Goal: Transaction & Acquisition: Purchase product/service

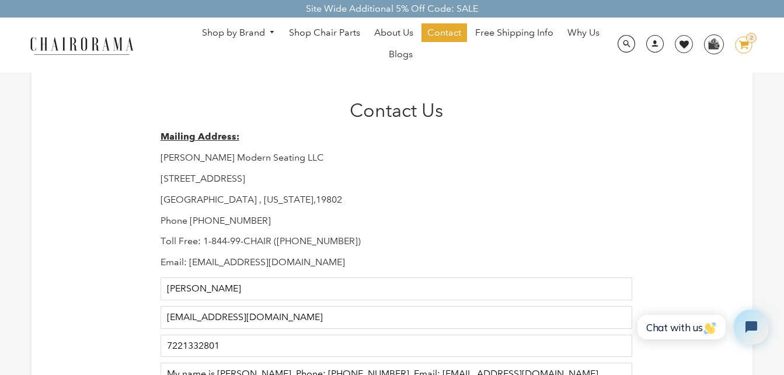
click at [740, 45] on icon "image/svg+xml Layer 1" at bounding box center [744, 45] width 18 height 19
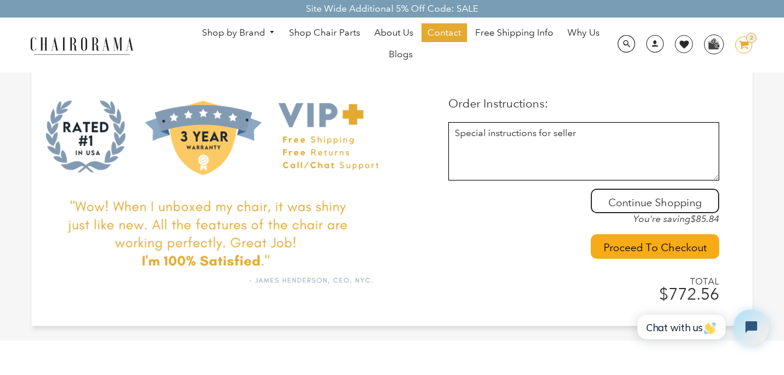
click at [541, 156] on textarea at bounding box center [583, 151] width 271 height 58
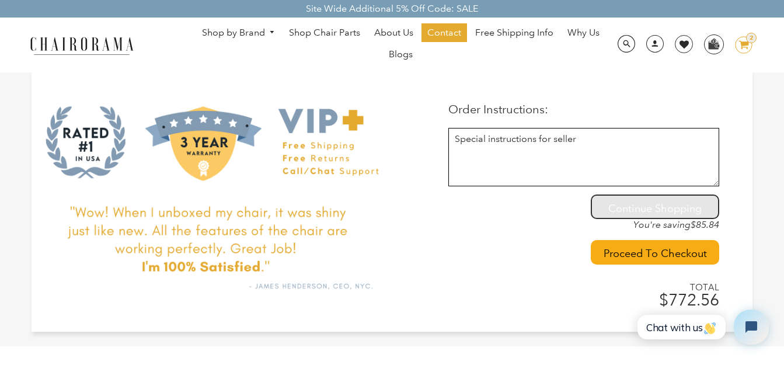
scroll to position [234, 0]
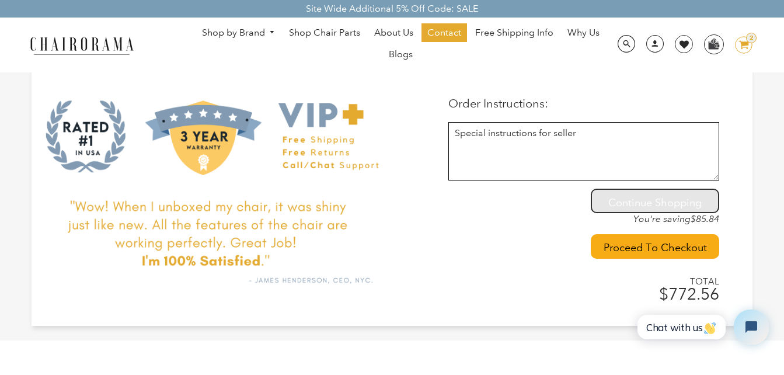
click at [697, 204] on link at bounding box center [655, 201] width 126 height 22
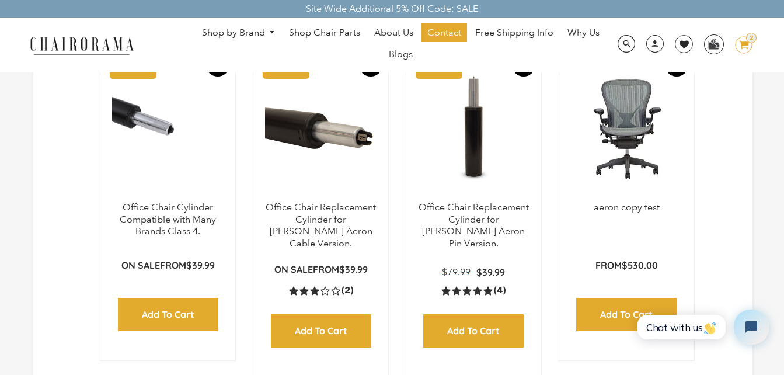
scroll to position [701, 0]
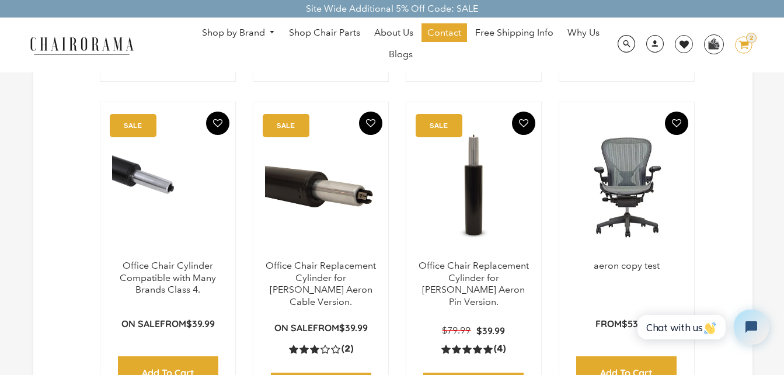
click at [750, 50] on icon "image/svg+xml Layer 1" at bounding box center [744, 45] width 18 height 19
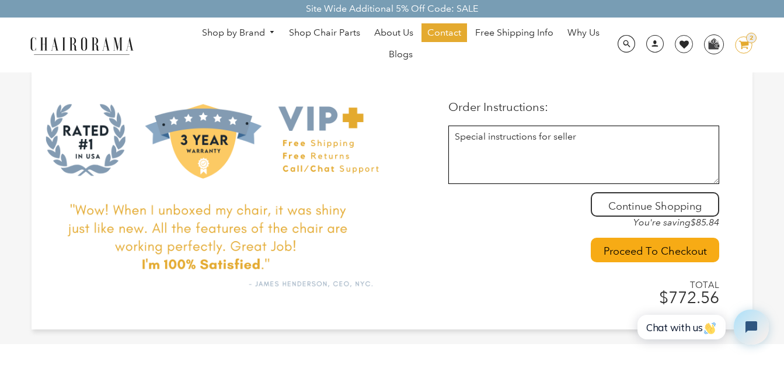
scroll to position [234, 0]
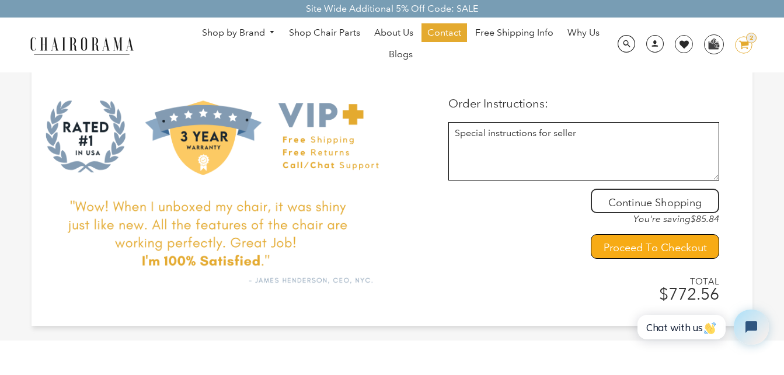
click at [702, 249] on input "Proceed To Checkout" at bounding box center [655, 246] width 128 height 25
